Goal: Find specific page/section: Find specific page/section

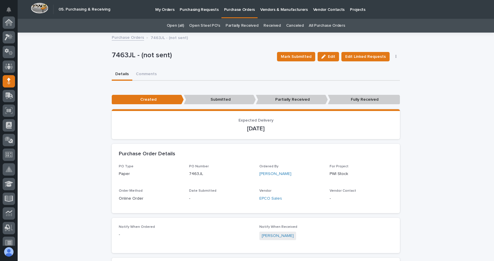
scroll to position [59, 0]
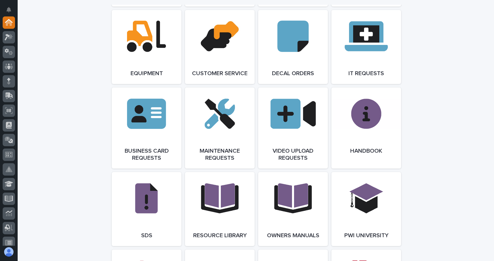
scroll to position [823, 0]
click at [234, 128] on link "Open Link" at bounding box center [220, 127] width 70 height 81
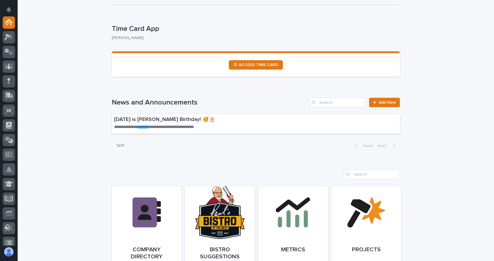
scroll to position [265, 0]
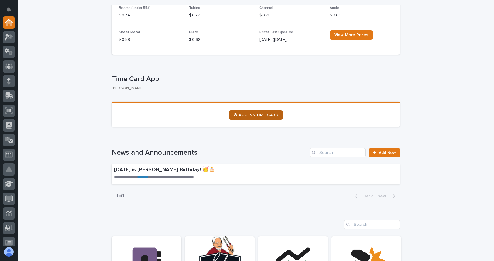
click at [259, 115] on span "⏲ ACCESS TIME CARD" at bounding box center [255, 115] width 45 height 4
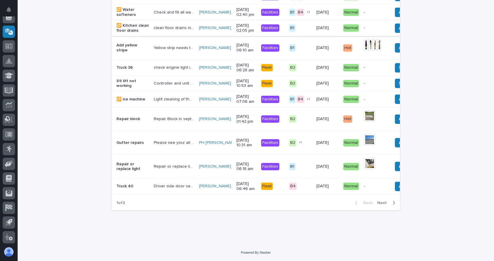
scroll to position [543, 0]
click at [382, 204] on span "Next" at bounding box center [383, 202] width 13 height 5
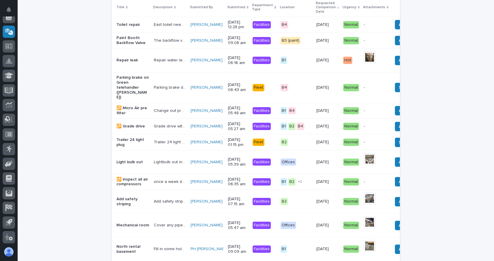
scroll to position [59, 0]
